Goal: Find specific page/section: Find specific page/section

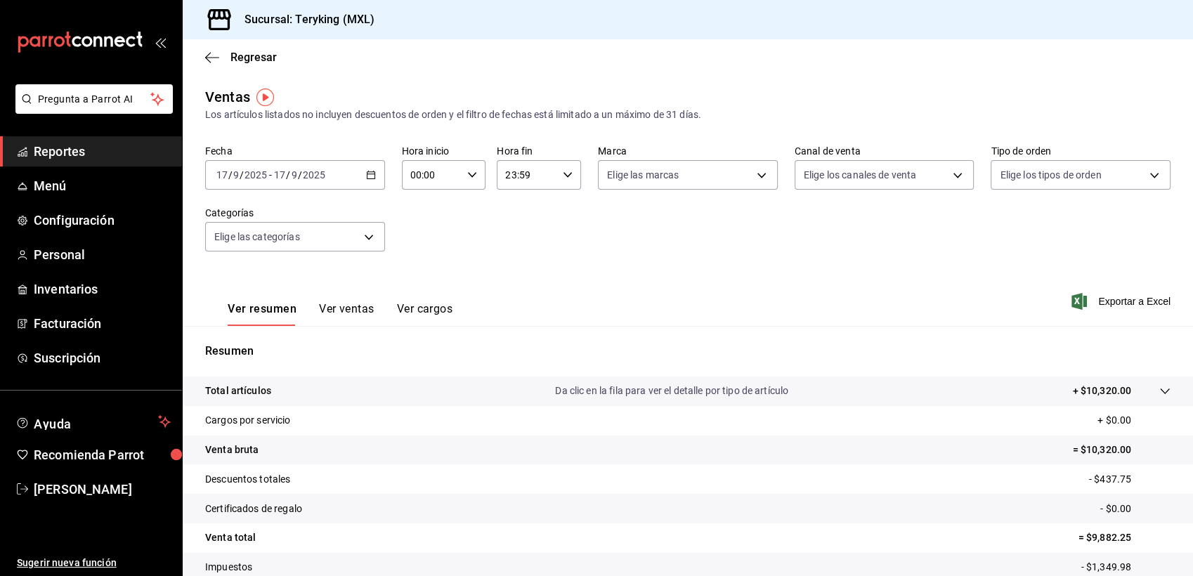
drag, startPoint x: 0, startPoint y: 0, endPoint x: 91, endPoint y: 152, distance: 177.8
click at [91, 152] on span "Reportes" at bounding box center [102, 151] width 137 height 19
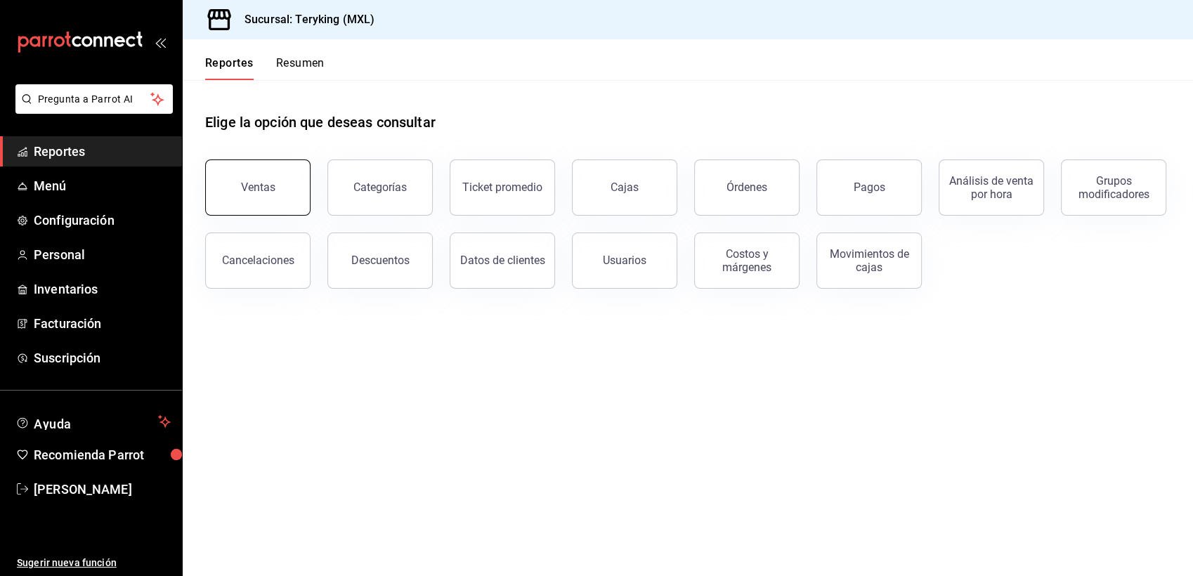
click at [236, 191] on button "Ventas" at bounding box center [257, 188] width 105 height 56
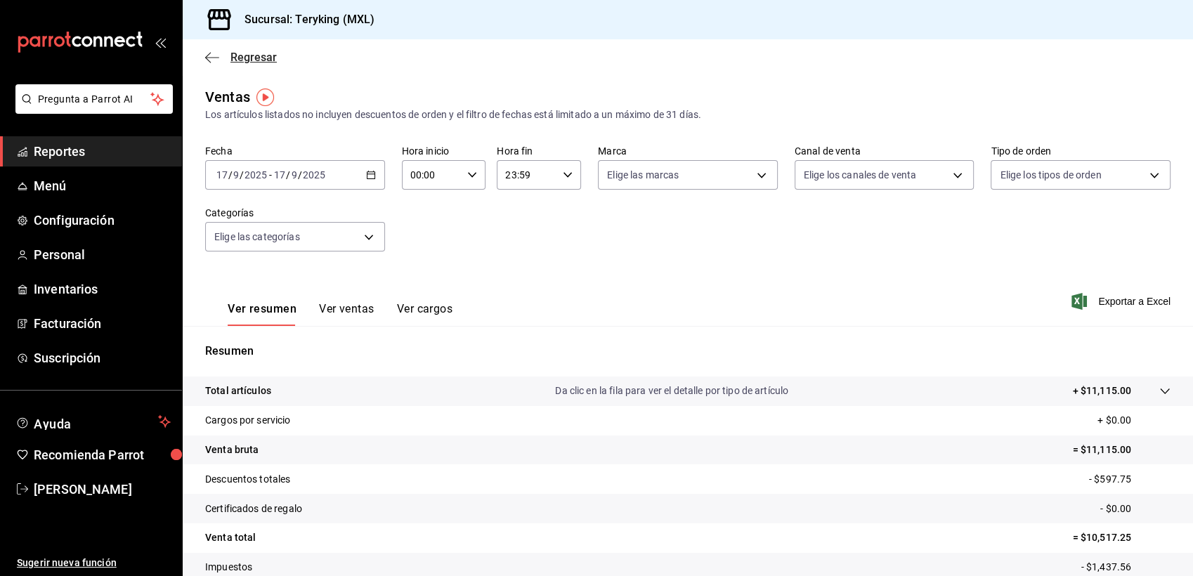
click at [268, 59] on span "Regresar" at bounding box center [253, 57] width 46 height 13
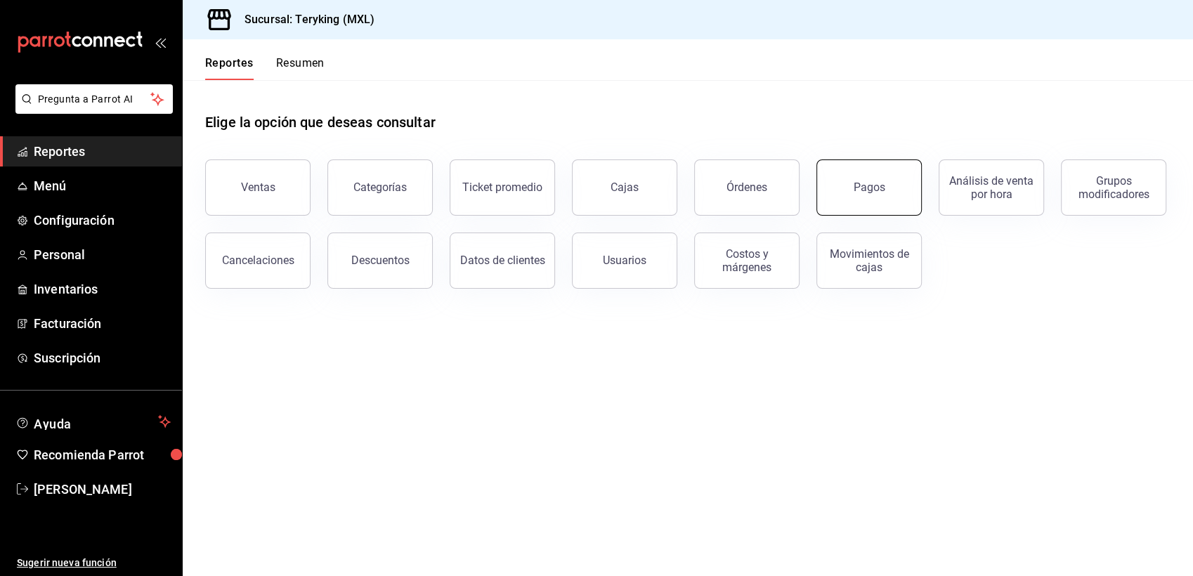
click at [870, 183] on div "Pagos" at bounding box center [870, 187] width 32 height 13
